Goal: Information Seeking & Learning: Learn about a topic

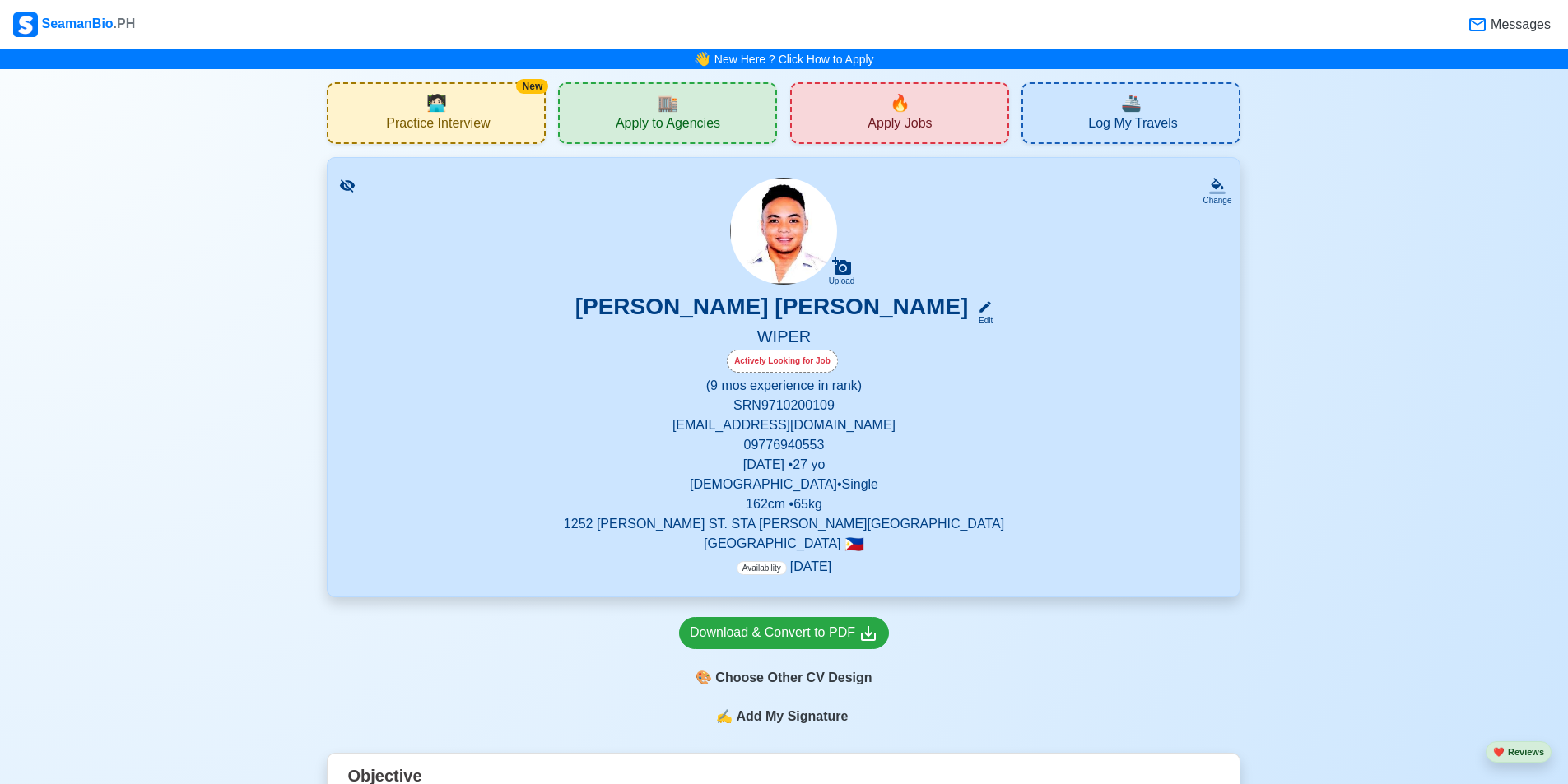
click at [447, 112] on span "🧑🏻‍💻" at bounding box center [437, 103] width 21 height 25
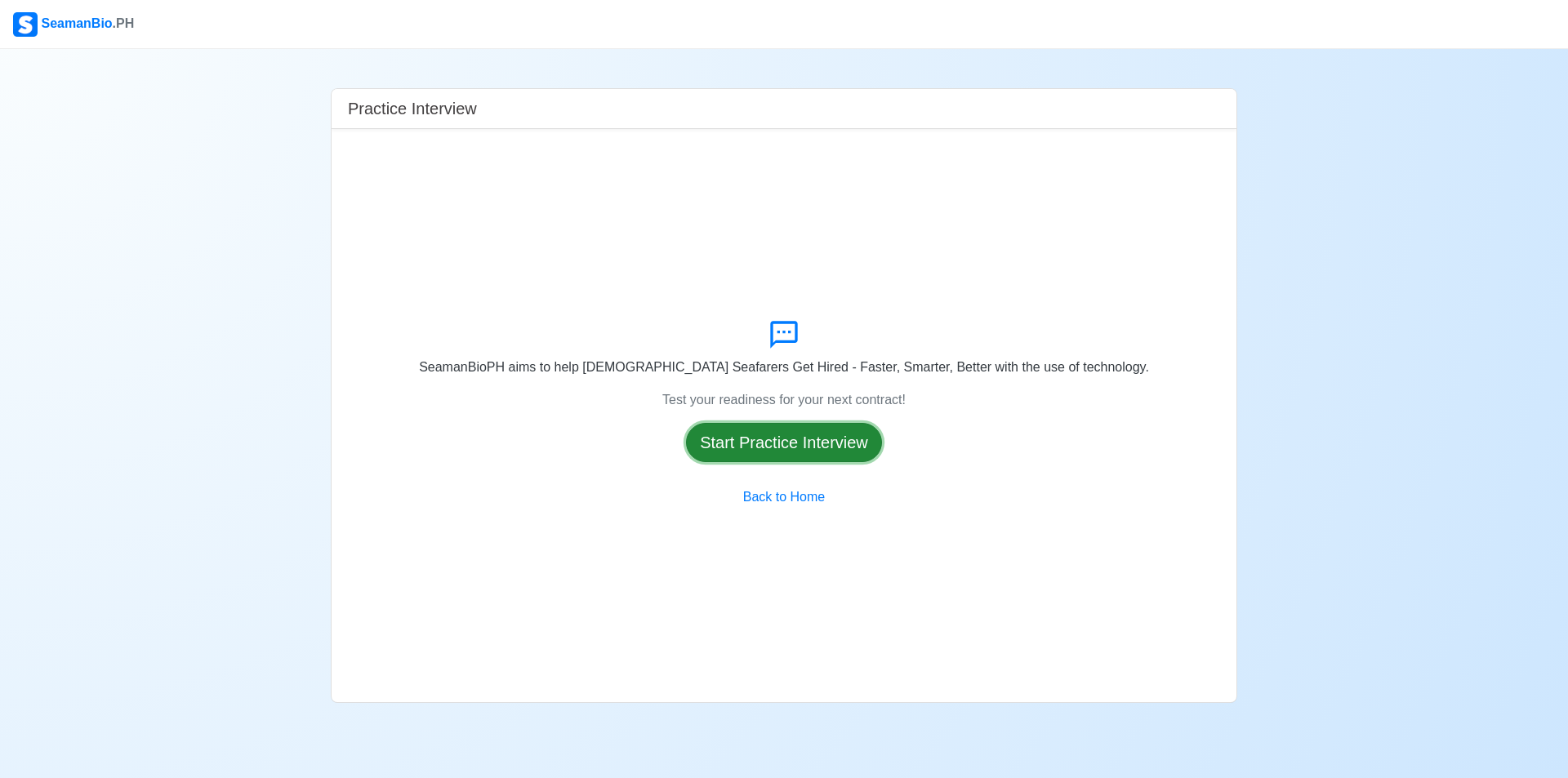
click at [815, 447] on button "Start Practice Interview" at bounding box center [784, 443] width 196 height 39
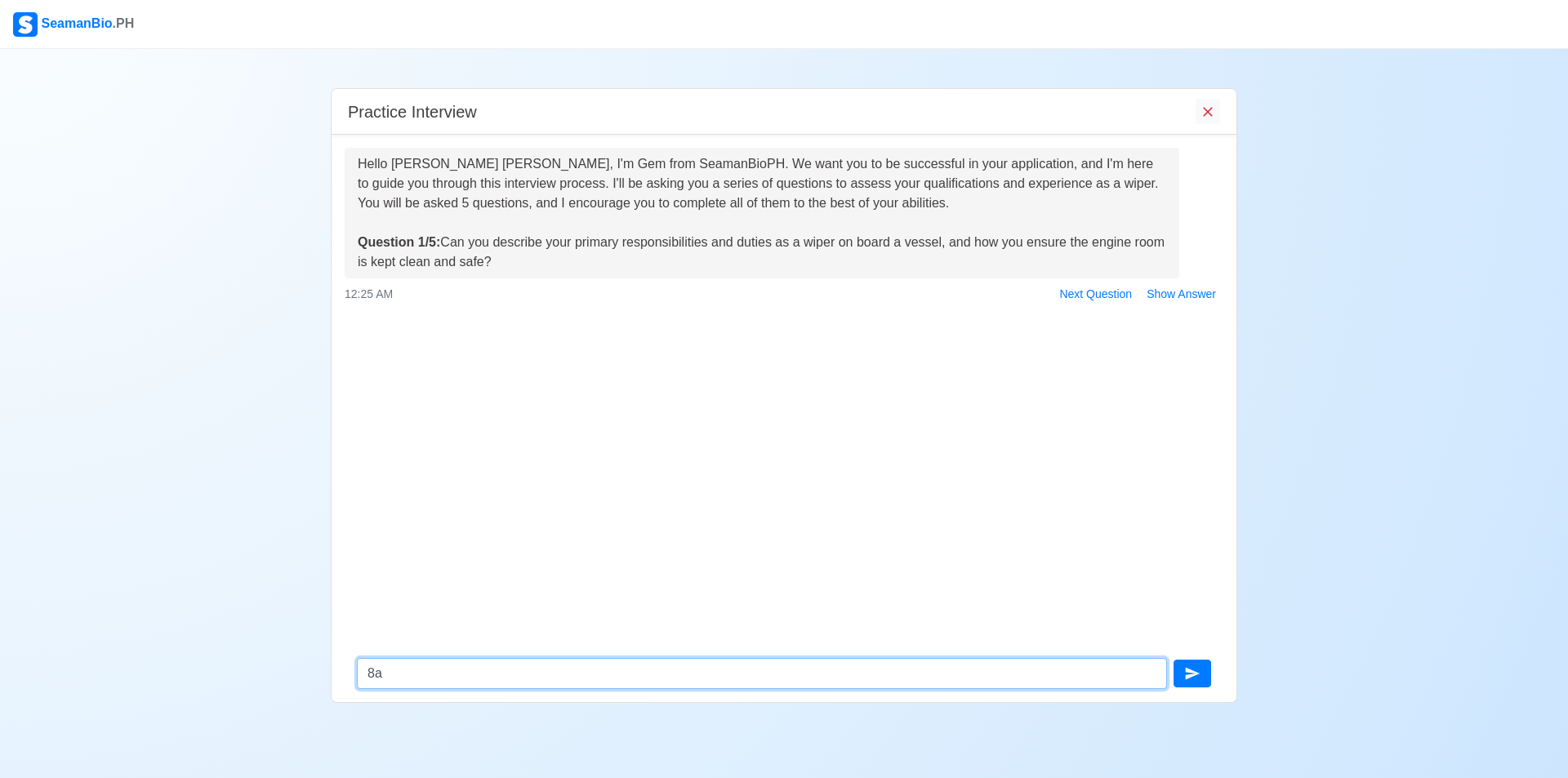
type textarea "8as"
click at [614, 670] on textarea "8as" at bounding box center [762, 674] width 810 height 31
click at [614, 669] on textarea "8as" at bounding box center [762, 674] width 810 height 31
type textarea "n"
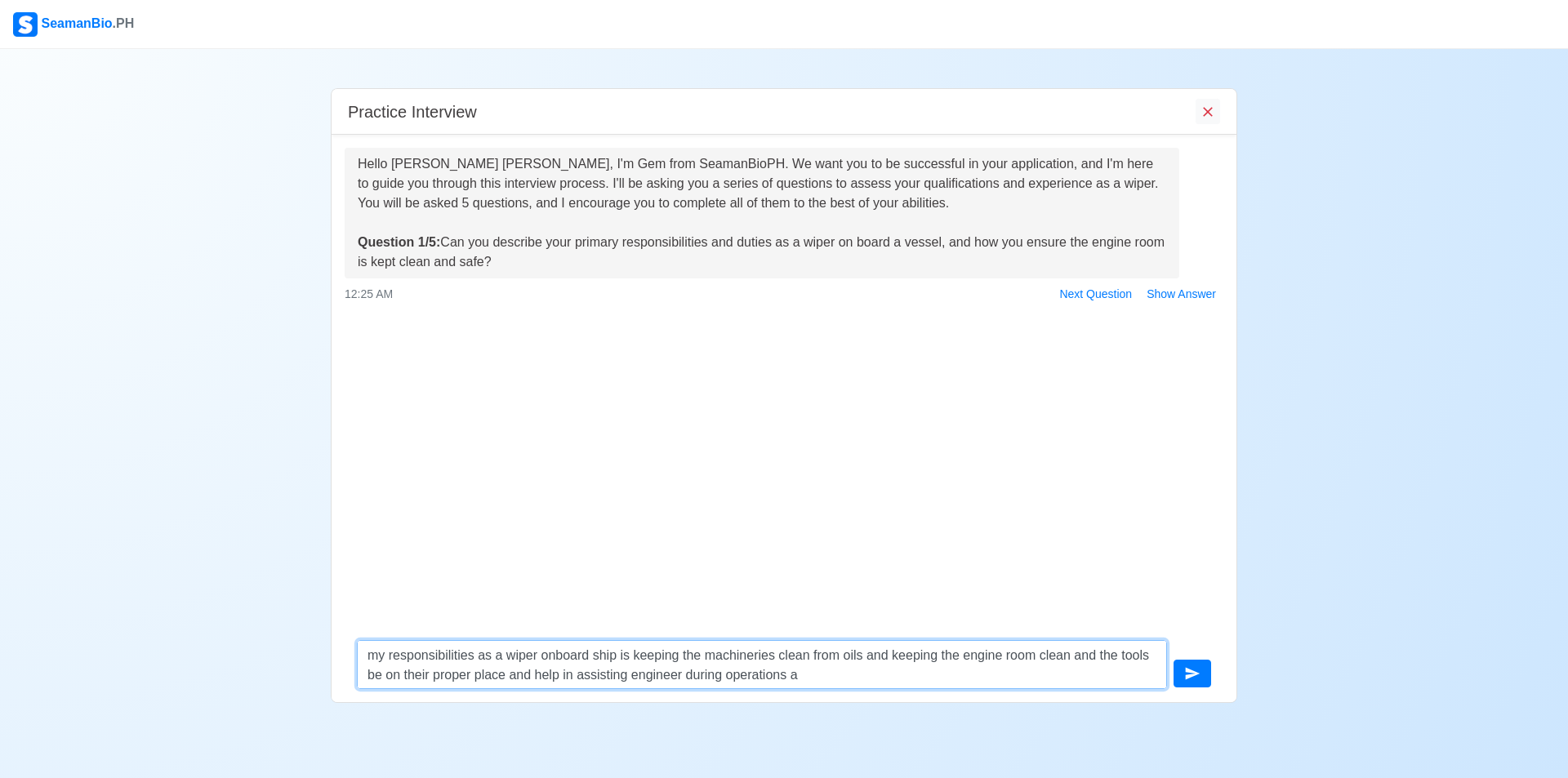
type textarea "my responsibilities as a wiper onboard ship is keeping the machineries clean fr…"
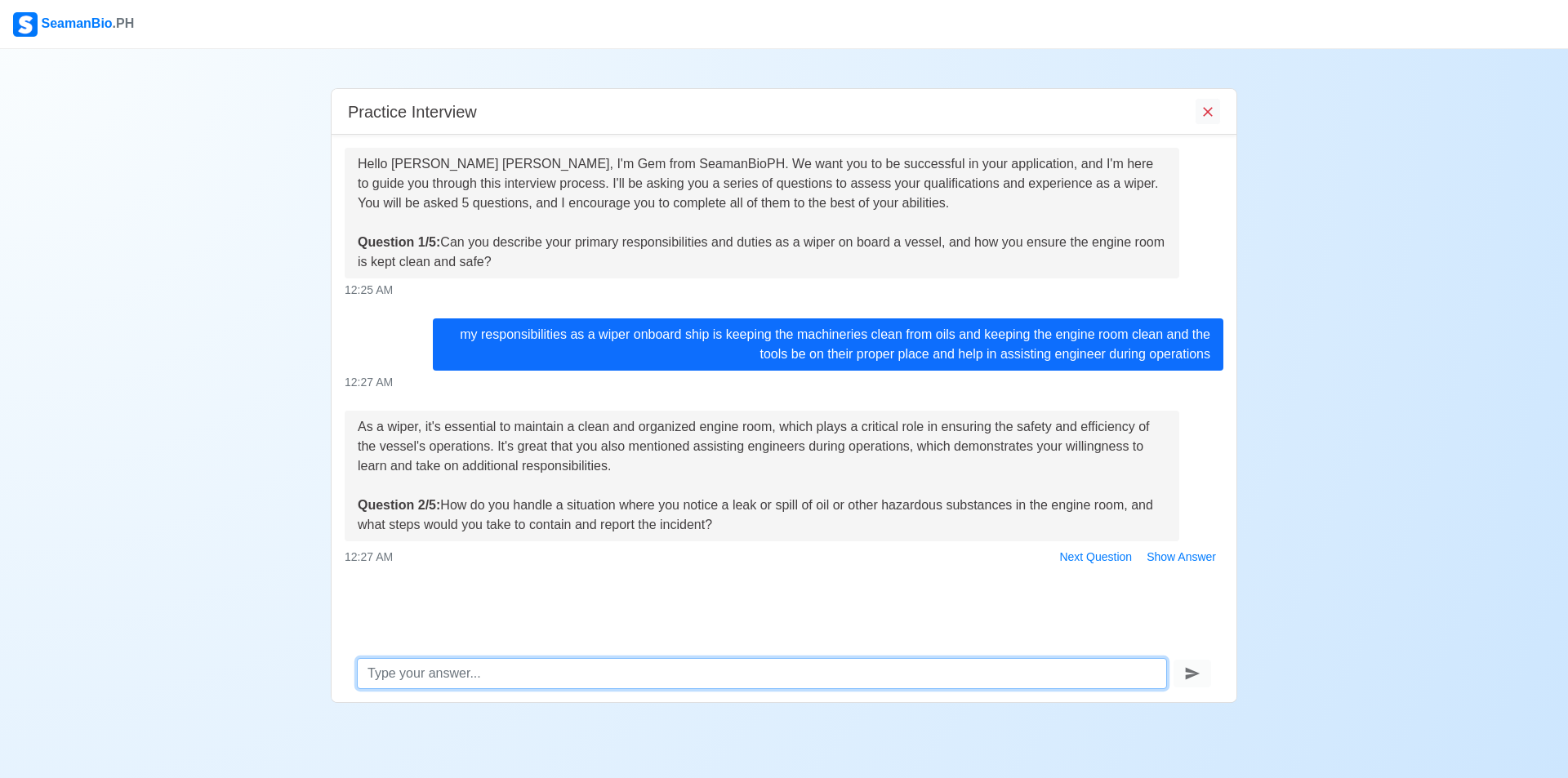
click at [722, 666] on textarea at bounding box center [762, 674] width 810 height 31
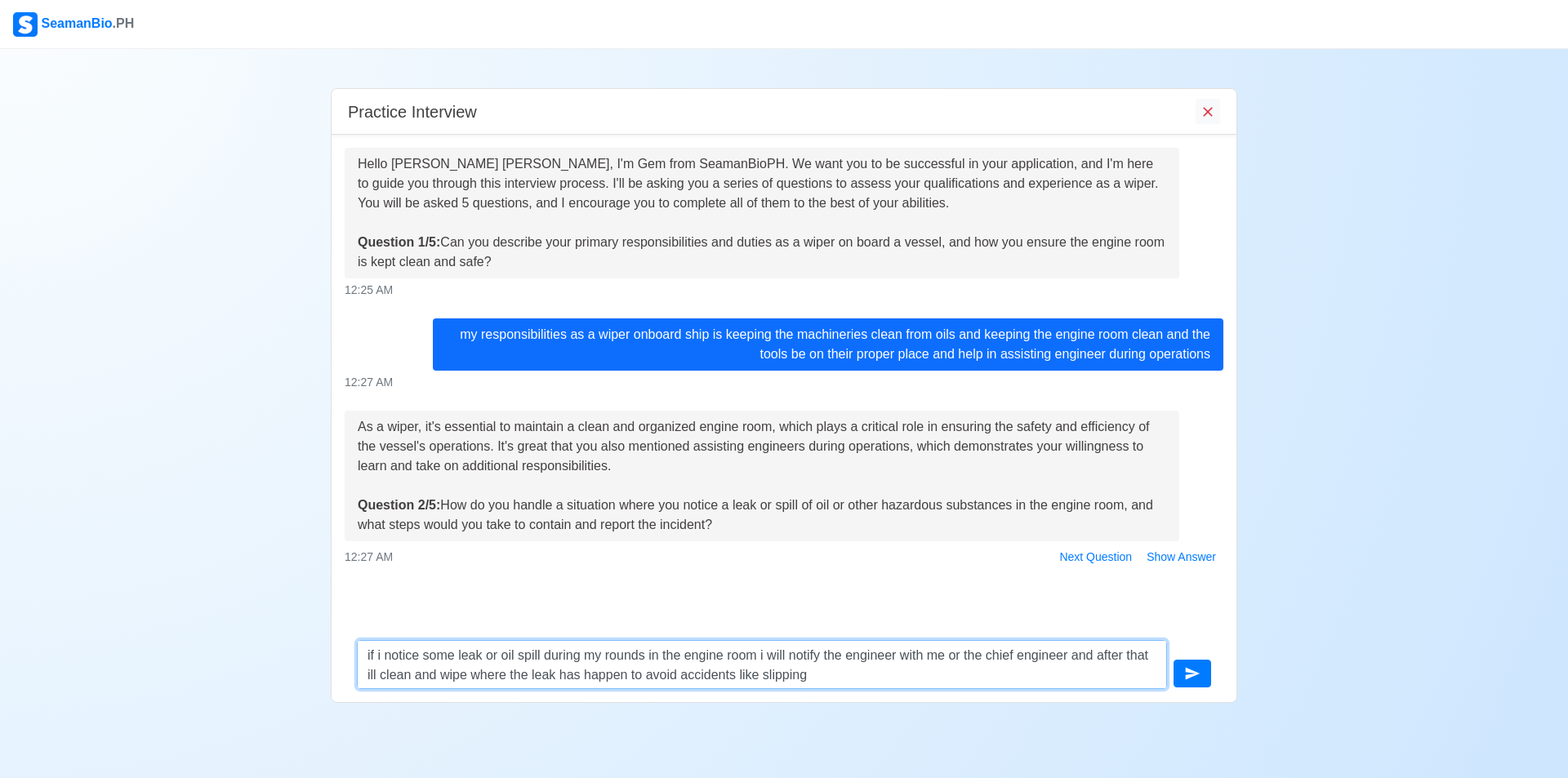
type textarea "if i notice some leak or oil spill during my rounds in the engine room i will n…"
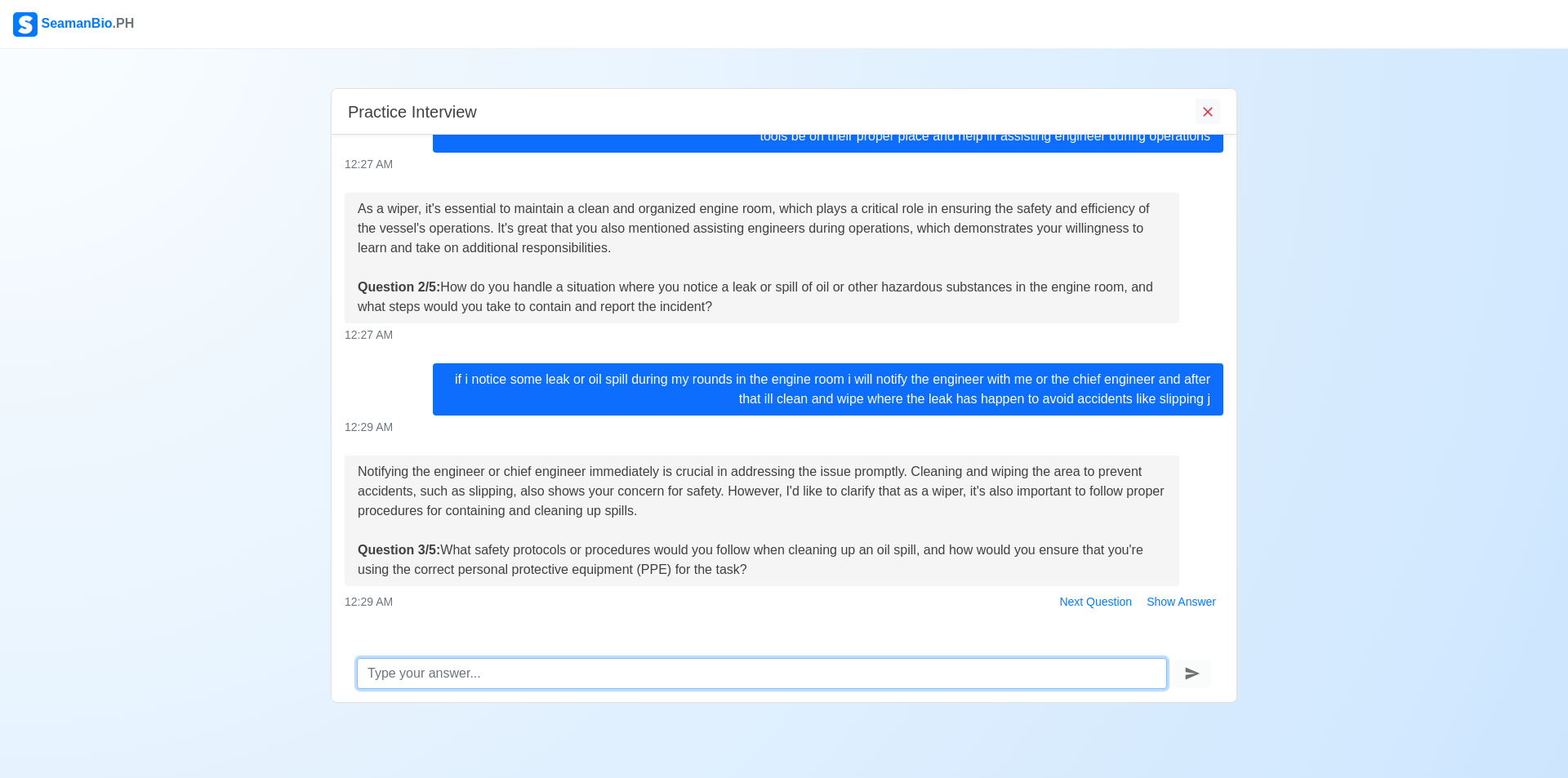
scroll to position [228, 0]
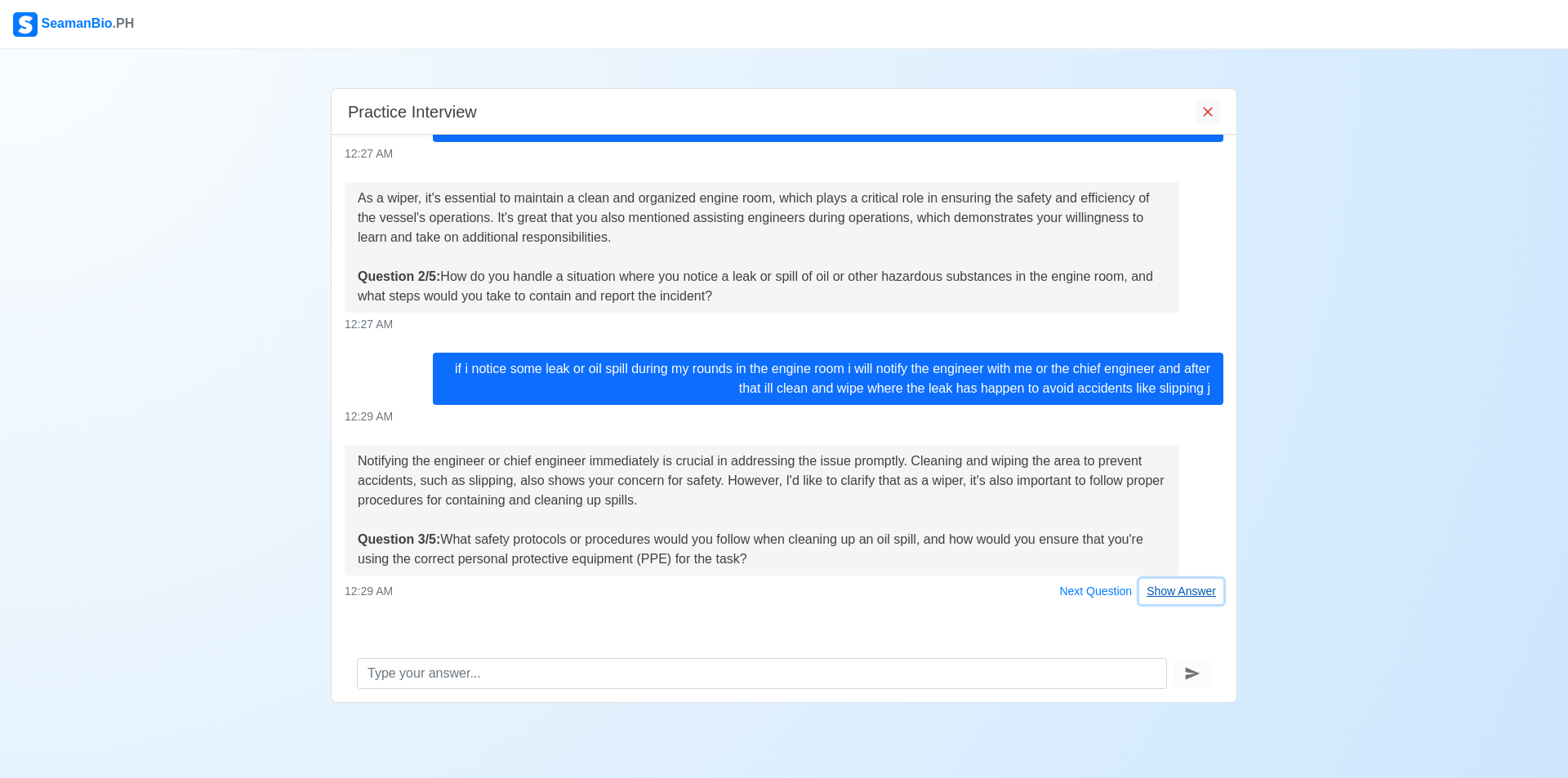
click at [1166, 597] on button "Show Answer" at bounding box center [1181, 592] width 84 height 25
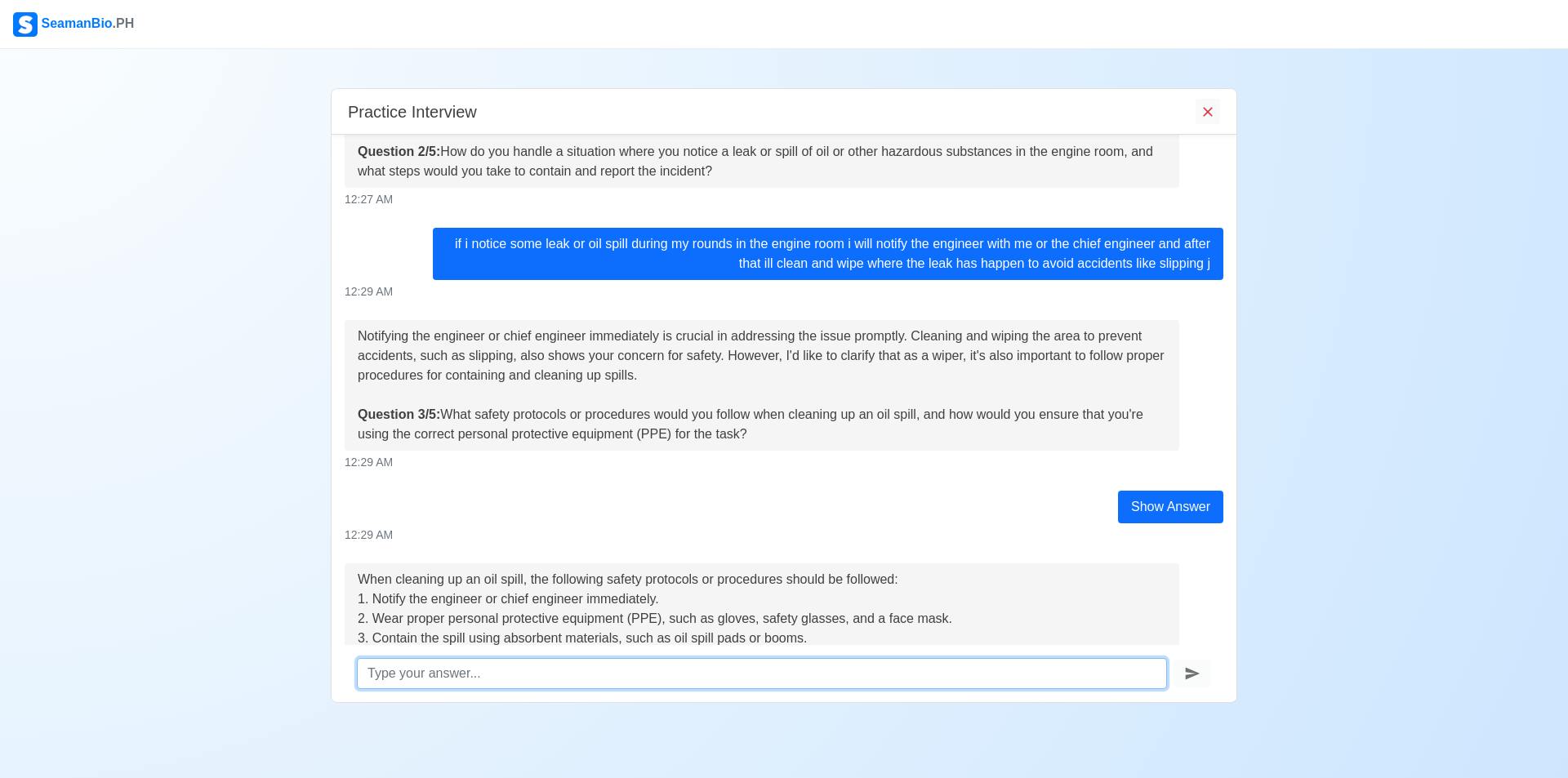
scroll to position [531, 0]
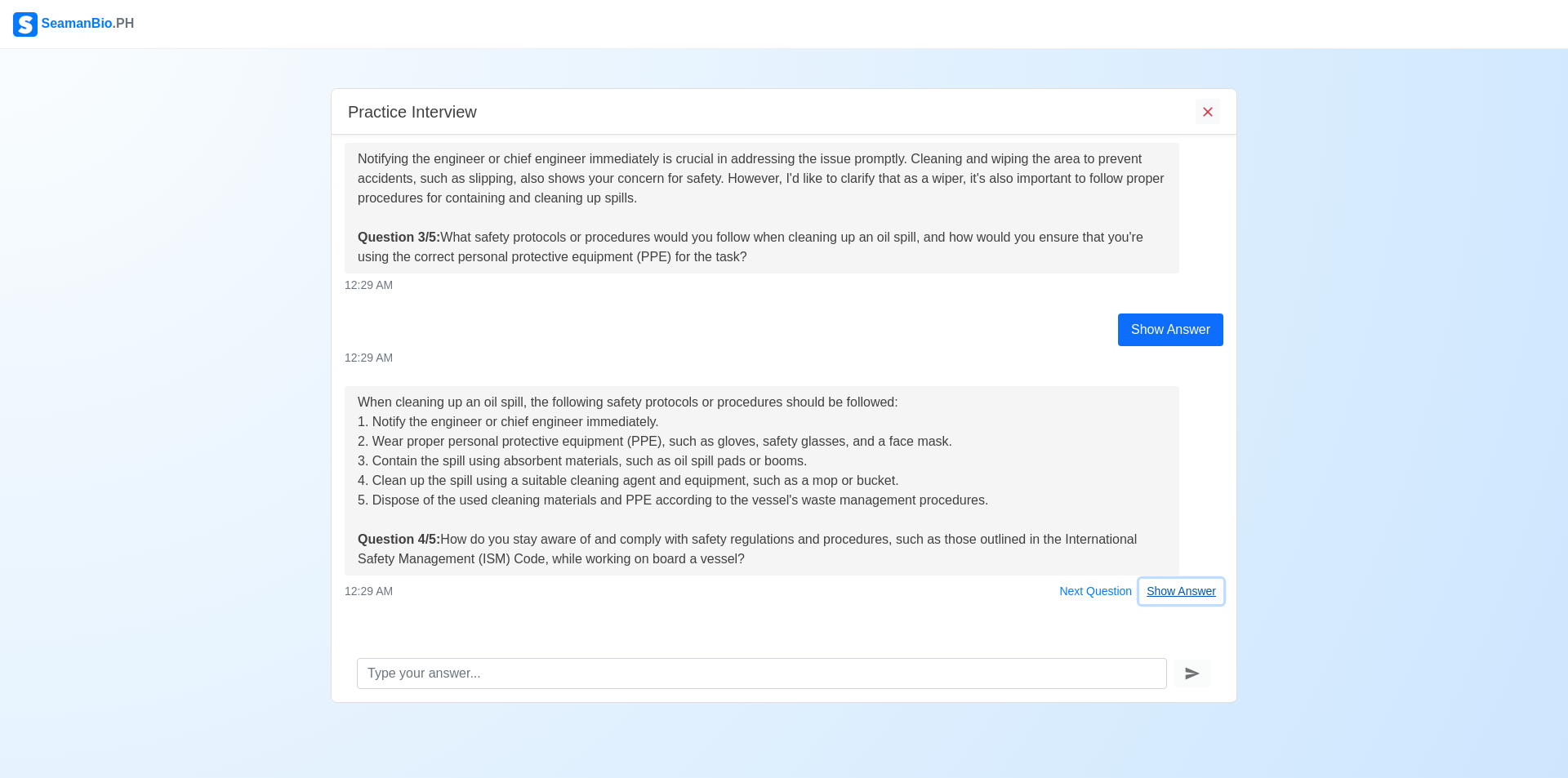
click at [1153, 591] on button "Show Answer" at bounding box center [1181, 592] width 84 height 25
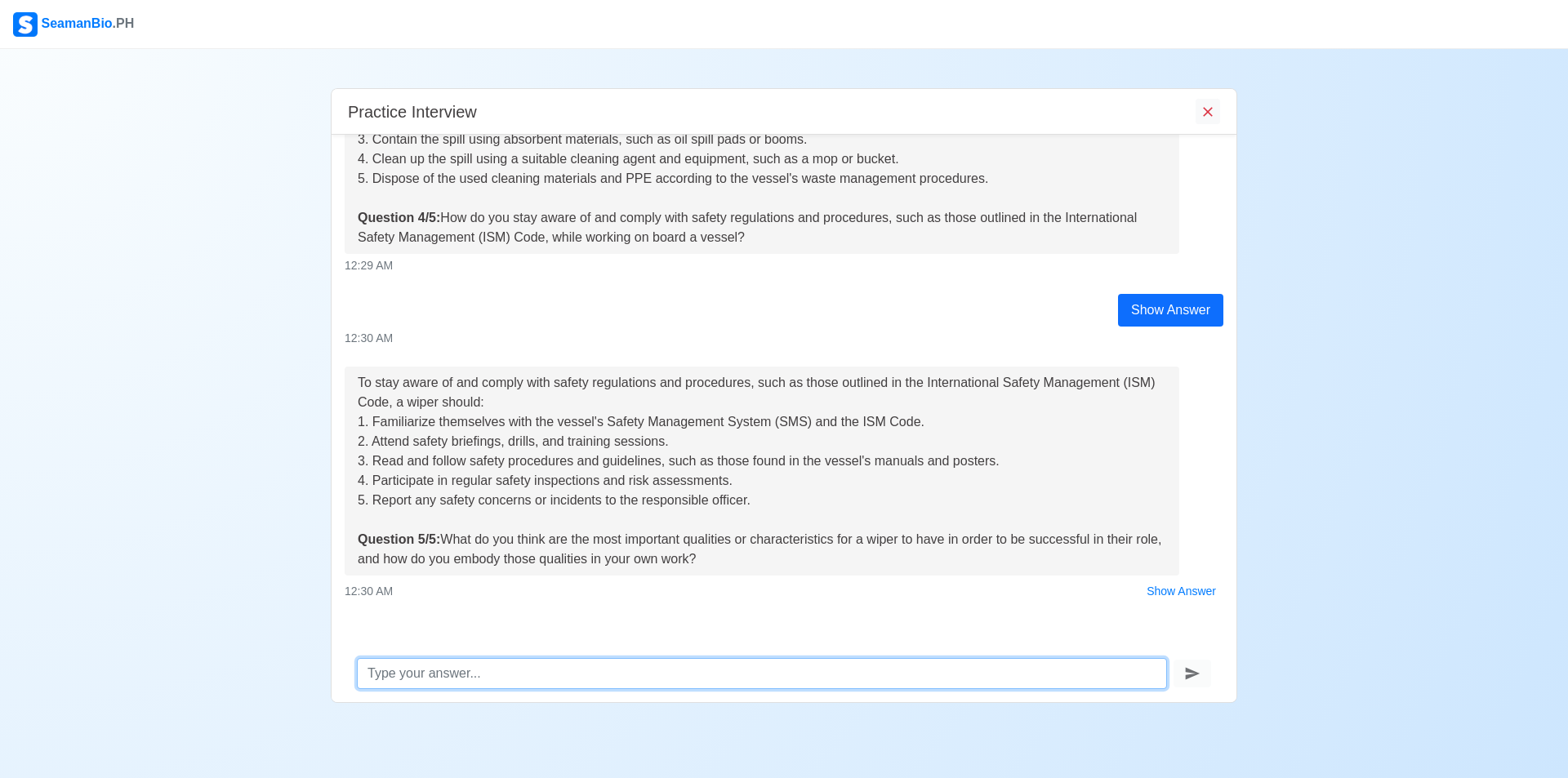
scroll to position [865, 0]
